Goal: Information Seeking & Learning: Learn about a topic

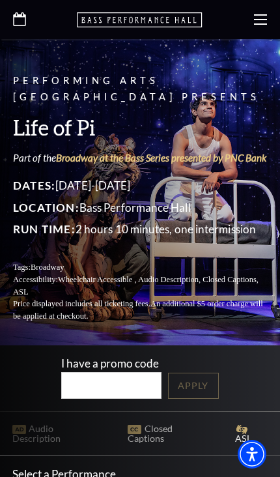
scroll to position [3, 0]
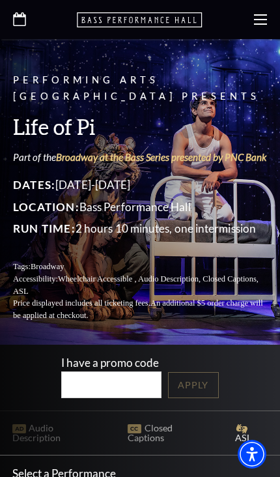
click at [267, 19] on use at bounding box center [260, 19] width 13 height 10
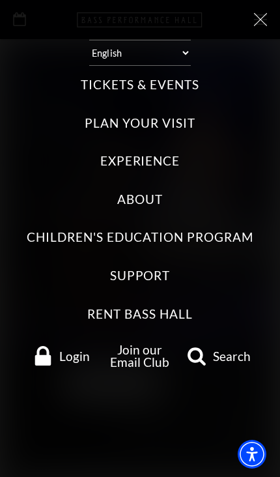
click at [197, 76] on label "Tickets & Events" at bounding box center [140, 85] width 118 height 18
click at [0, 0] on Events "Tickets & Events" at bounding box center [0, 0] width 0 height 0
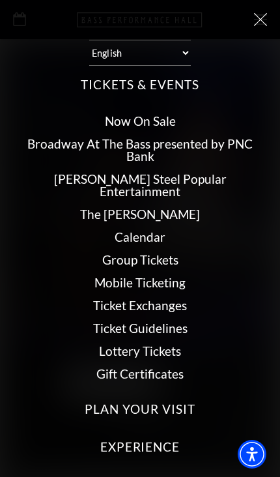
scroll to position [0, 0]
click at [191, 139] on link "Broadway At The Bass presented by PNC Bank" at bounding box center [139, 149] width 225 height 27
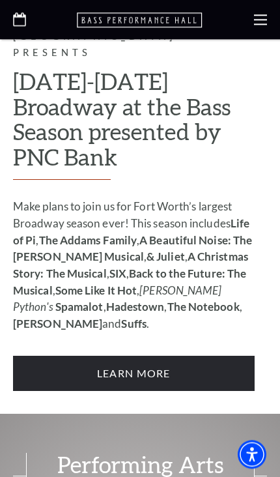
scroll to position [1069, 0]
click at [193, 356] on link "Learn More" at bounding box center [134, 374] width 242 height 36
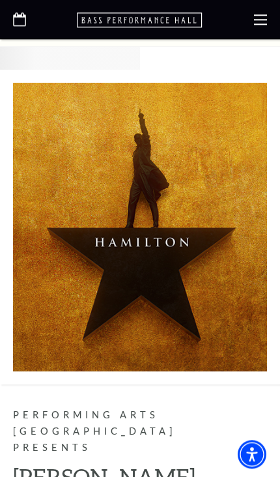
scroll to position [10789, 0]
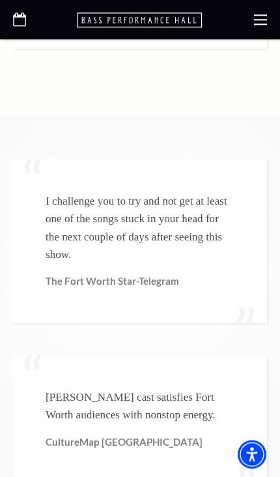
scroll to position [2231, 0]
